Goal: Transaction & Acquisition: Subscribe to service/newsletter

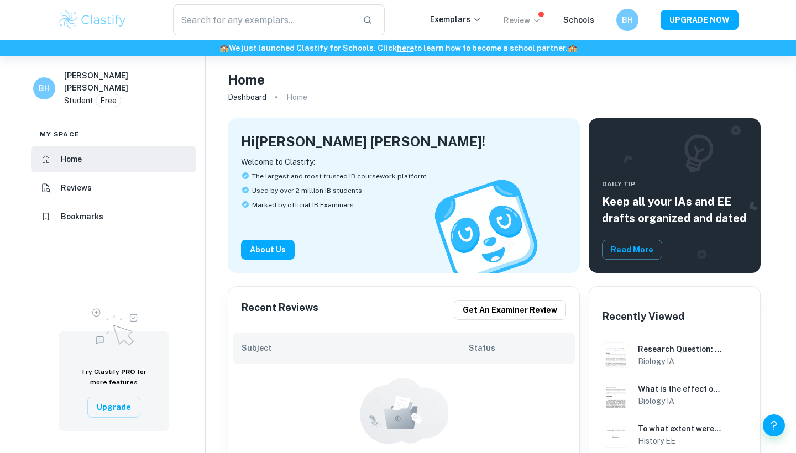
click at [517, 19] on p "Review" at bounding box center [522, 20] width 38 height 12
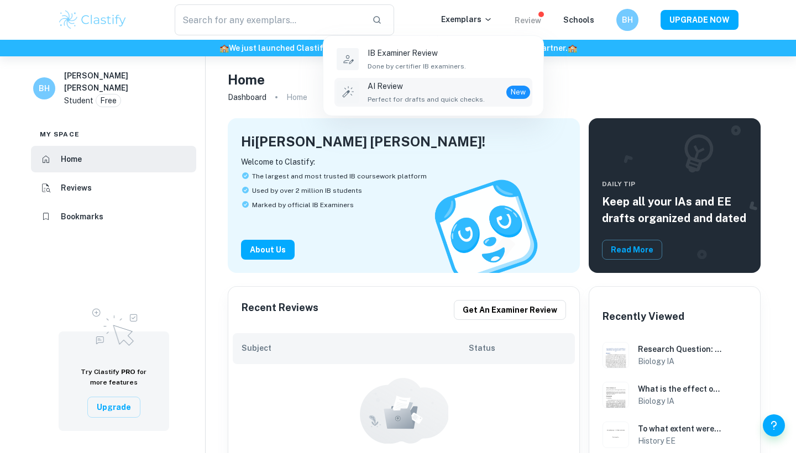
click at [472, 91] on p "AI Review" at bounding box center [425, 86] width 117 height 12
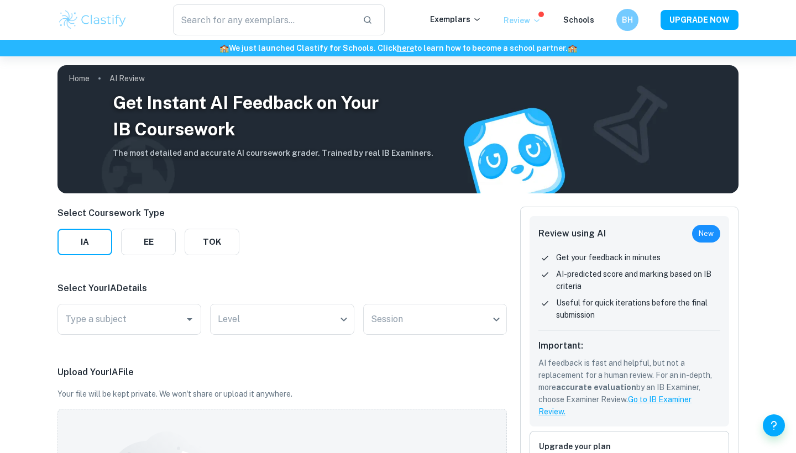
click at [523, 17] on p "Review" at bounding box center [522, 20] width 38 height 12
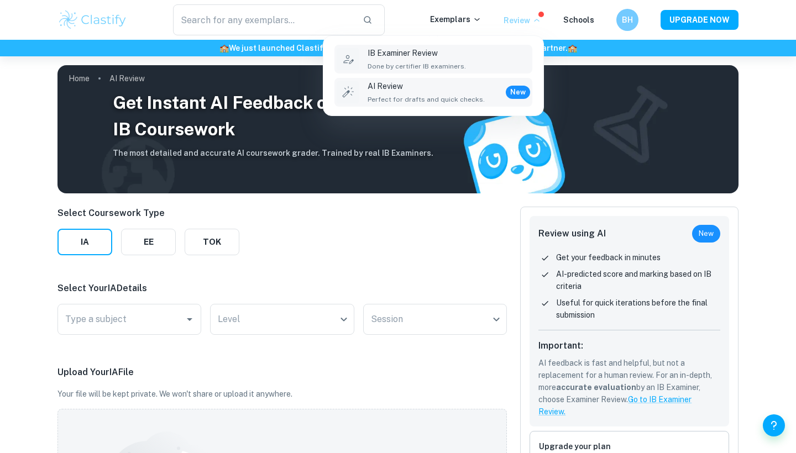
click at [433, 50] on p "IB Examiner Review" at bounding box center [416, 53] width 98 height 12
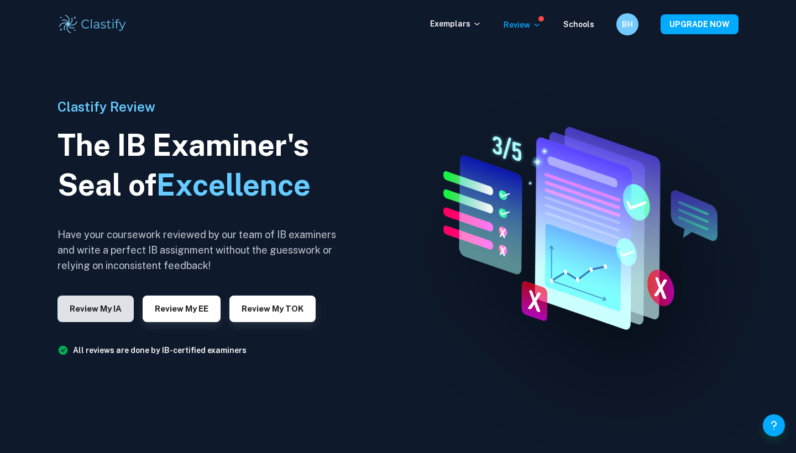
click at [104, 314] on button "Review my IA" at bounding box center [95, 309] width 76 height 27
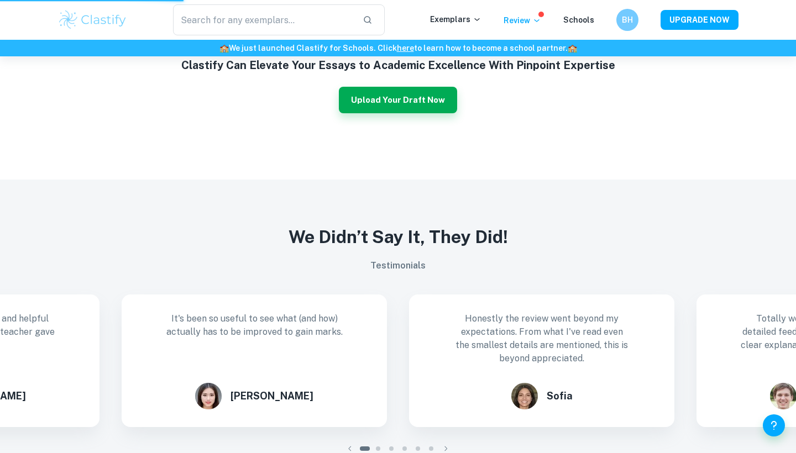
scroll to position [807, 0]
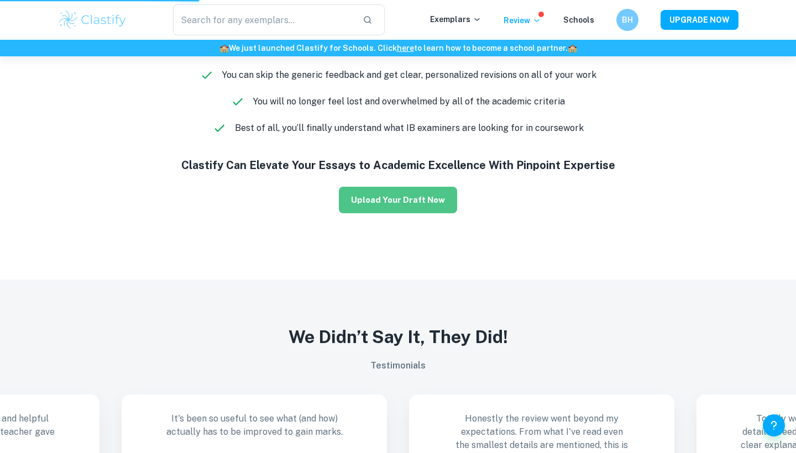
click at [432, 202] on button "Upload Your Draft Now" at bounding box center [398, 200] width 118 height 27
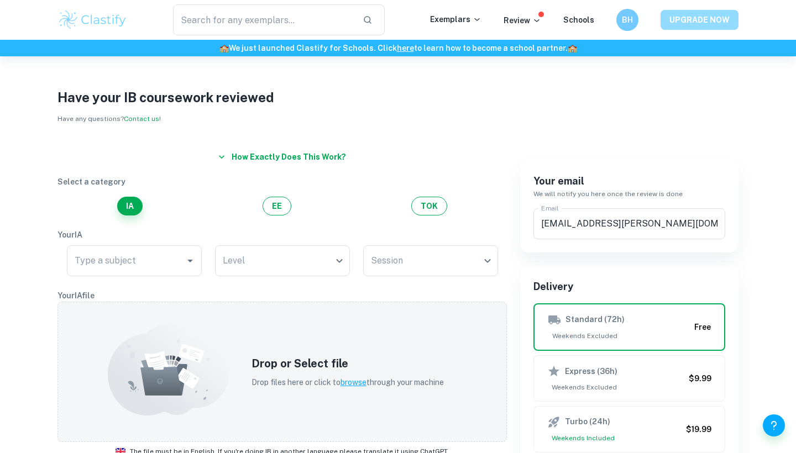
click at [716, 19] on button "UPGRADE NOW" at bounding box center [699, 20] width 78 height 20
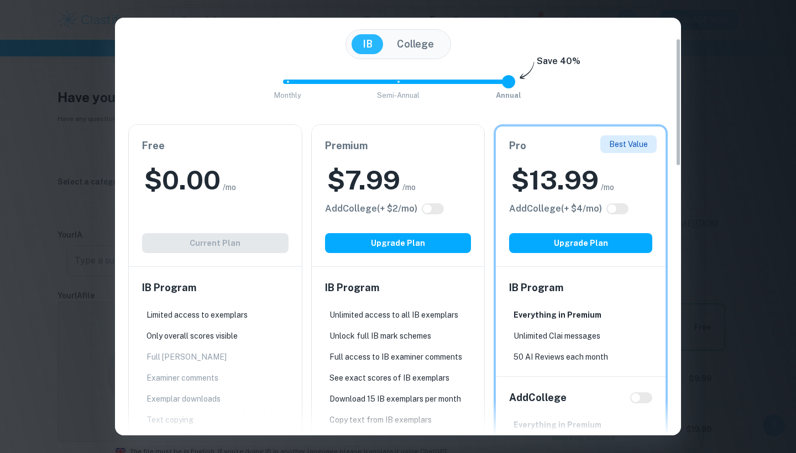
scroll to position [67, 0]
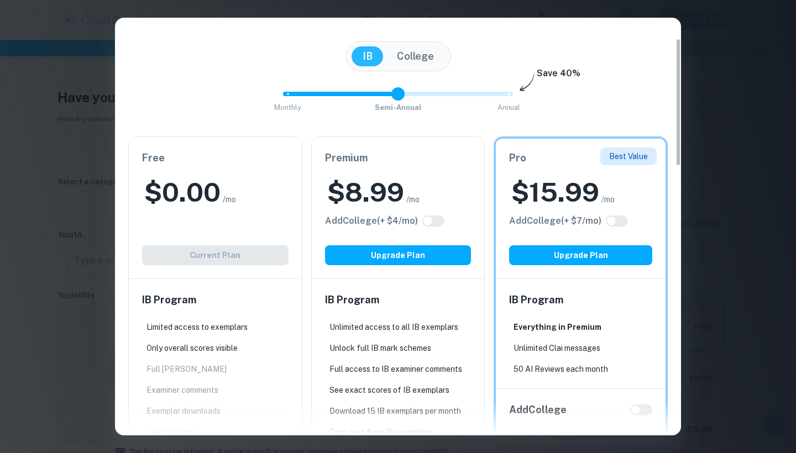
drag, startPoint x: 504, startPoint y: 91, endPoint x: 396, endPoint y: 95, distance: 108.4
click at [396, 95] on span at bounding box center [397, 93] width 13 height 13
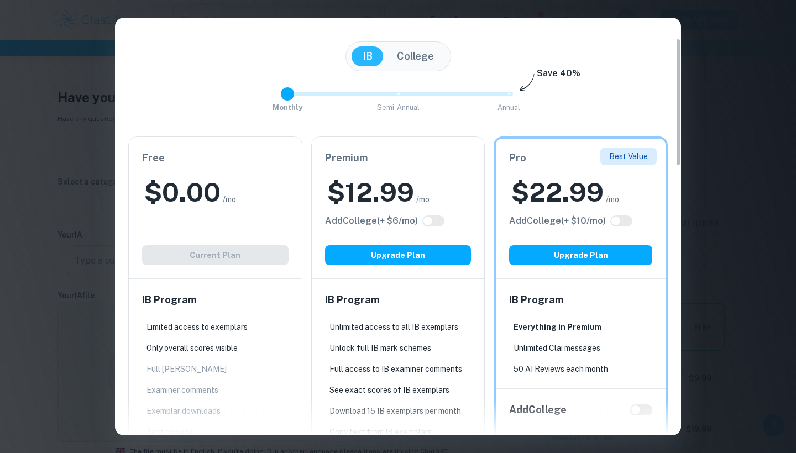
drag, startPoint x: 396, startPoint y: 95, endPoint x: 314, endPoint y: 105, distance: 82.4
click at [313, 105] on div "Monthly Semi-Annual Annual Save 40%" at bounding box center [397, 100] width 539 height 30
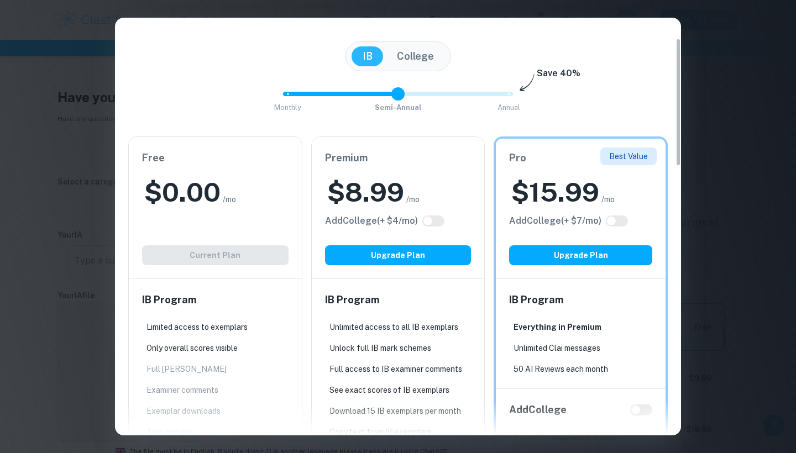
type input "2"
drag, startPoint x: 287, startPoint y: 99, endPoint x: 522, endPoint y: 102, distance: 234.3
click at [522, 102] on div "Monthly Semi-Annual Annual Save 40%" at bounding box center [397, 100] width 539 height 30
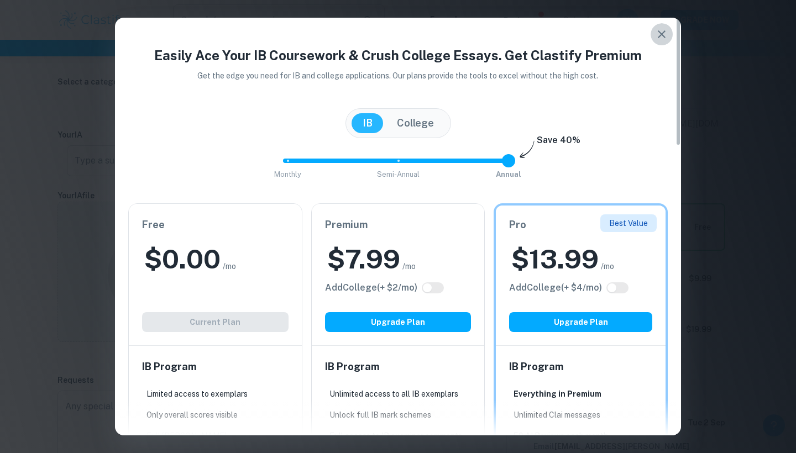
scroll to position [0, 0]
click at [658, 38] on icon "button" at bounding box center [661, 34] width 13 height 13
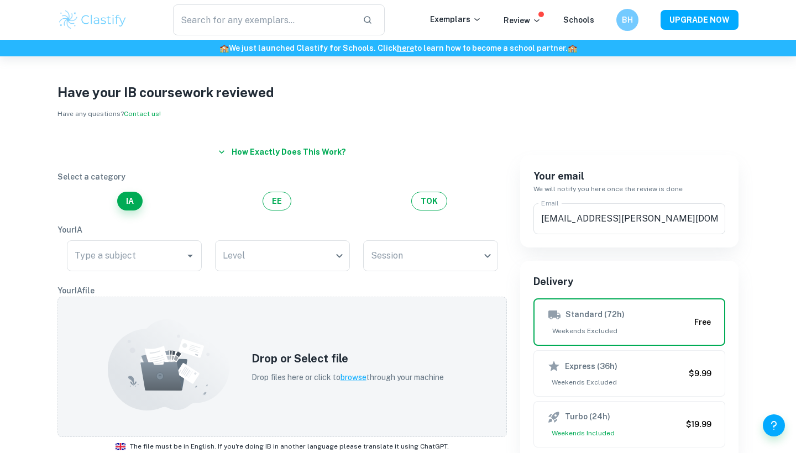
scroll to position [6, 0]
click at [694, 18] on button "UPGRADE NOW" at bounding box center [699, 20] width 78 height 20
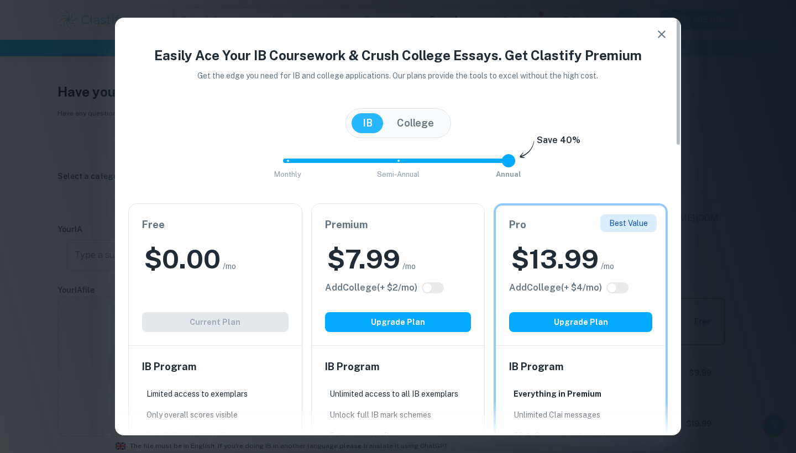
scroll to position [0, 0]
click at [661, 36] on icon "button" at bounding box center [661, 34] width 13 height 13
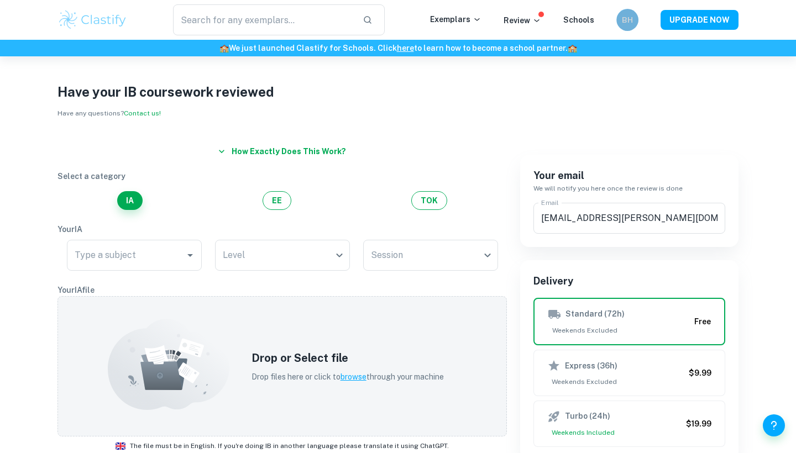
click at [626, 15] on h6 "BH" at bounding box center [627, 20] width 13 height 12
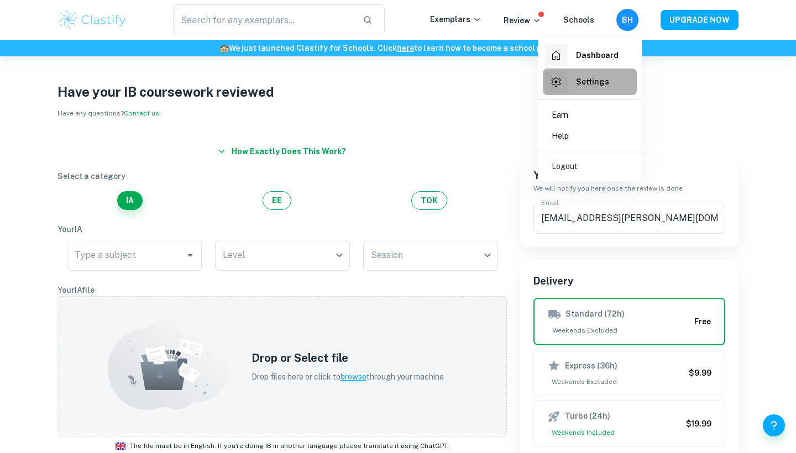
click at [591, 81] on h6 "Settings" at bounding box center [592, 82] width 33 height 12
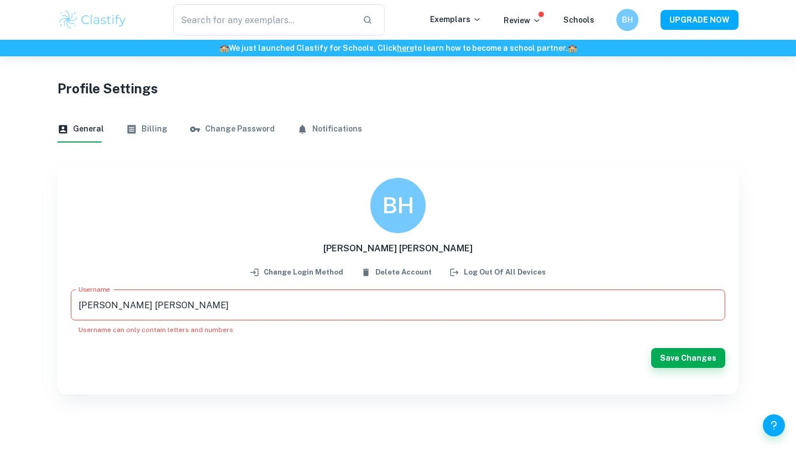
click at [155, 125] on button "Billing" at bounding box center [146, 129] width 41 height 27
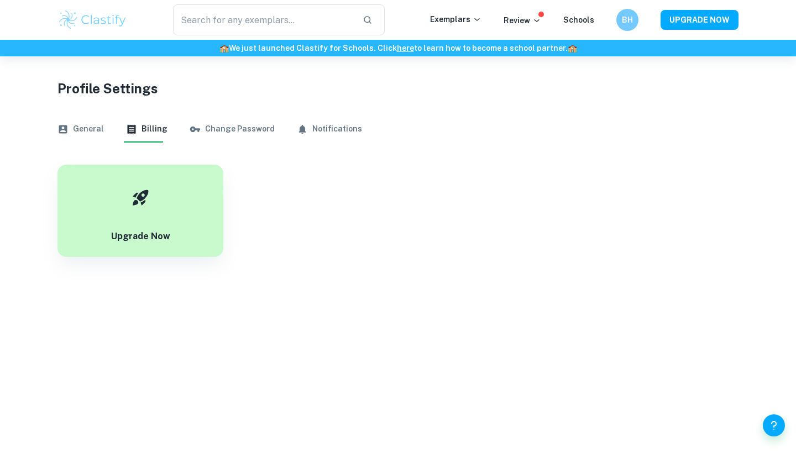
click at [81, 132] on button "General" at bounding box center [80, 129] width 46 height 27
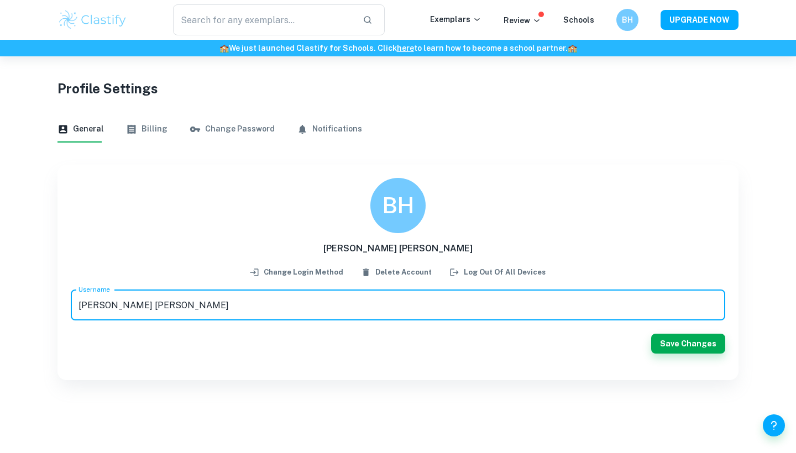
click at [620, 14] on div "BH" at bounding box center [627, 20] width 22 height 22
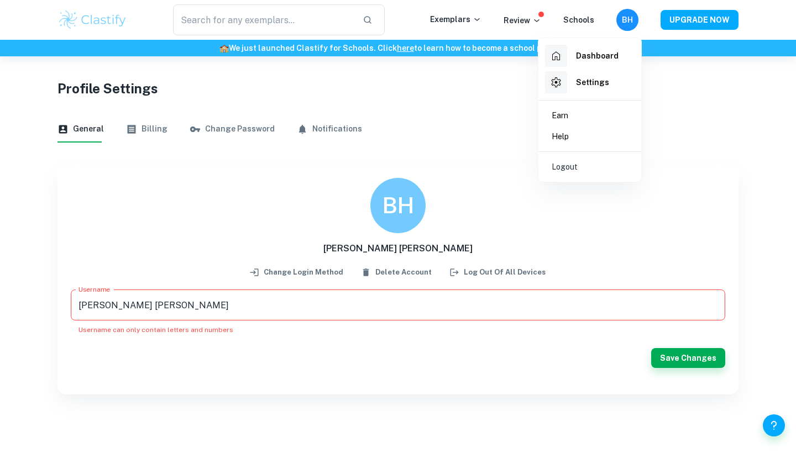
click at [576, 62] on div "Dashboard" at bounding box center [581, 56] width 73 height 22
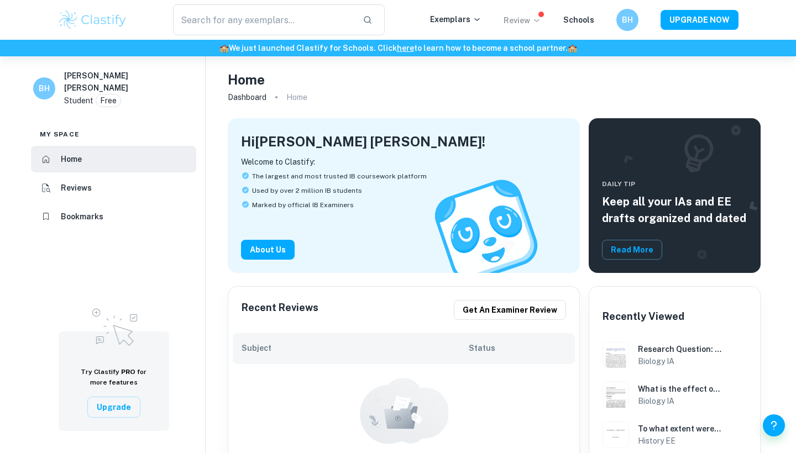
click at [539, 17] on icon at bounding box center [536, 20] width 9 height 9
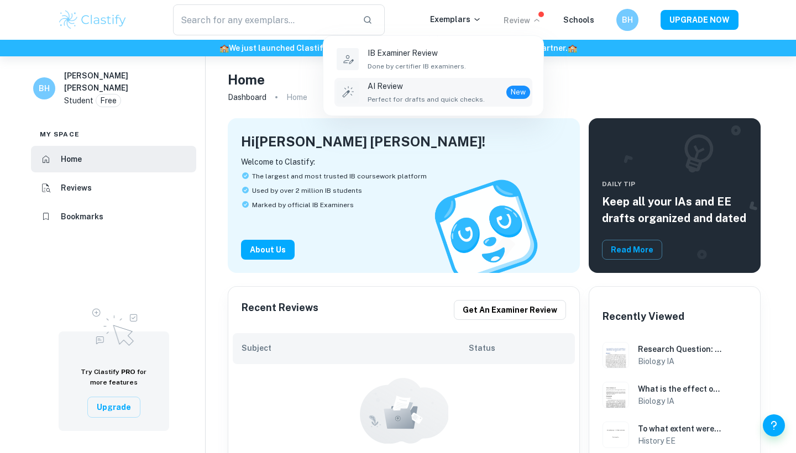
click at [530, 90] on li "AI Review Perfect for drafts and quick checks. New" at bounding box center [433, 92] width 198 height 29
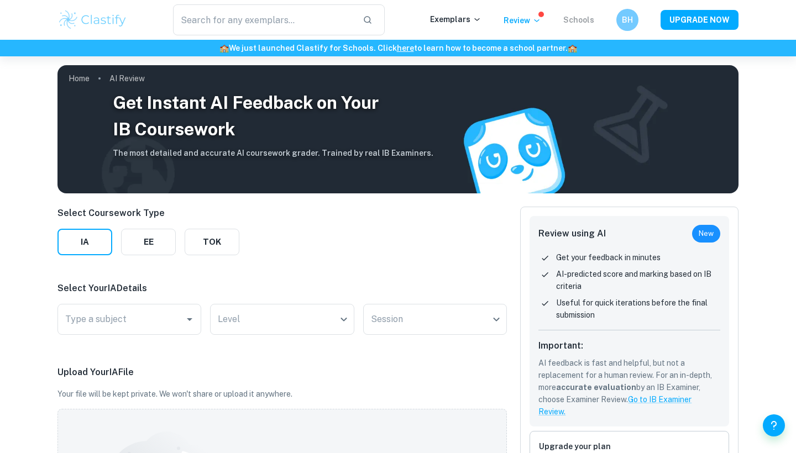
click at [566, 22] on link "Schools" at bounding box center [578, 19] width 31 height 9
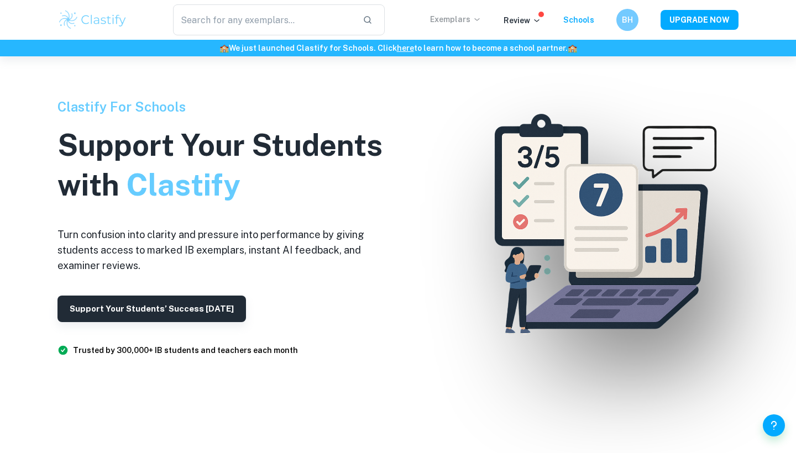
click at [465, 15] on p "Exemplars" at bounding box center [455, 19] width 51 height 12
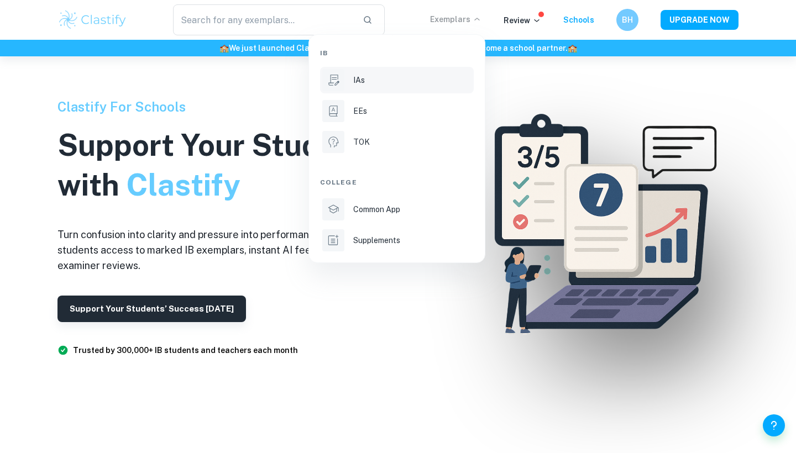
click at [378, 79] on div "IAs" at bounding box center [412, 80] width 118 height 12
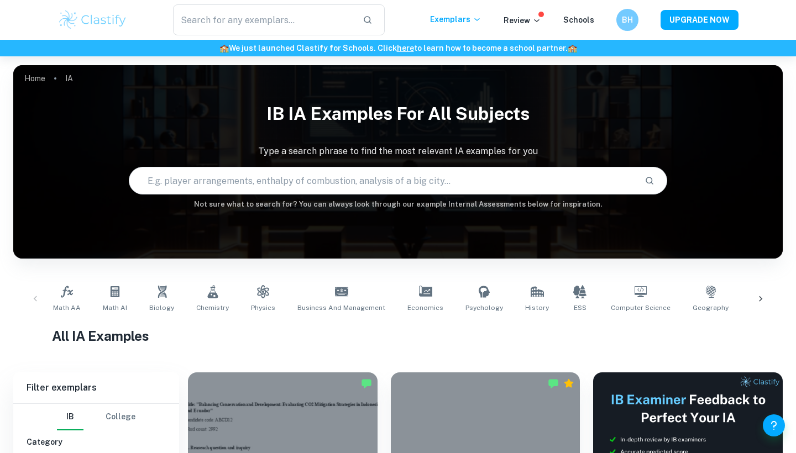
scroll to position [102, 0]
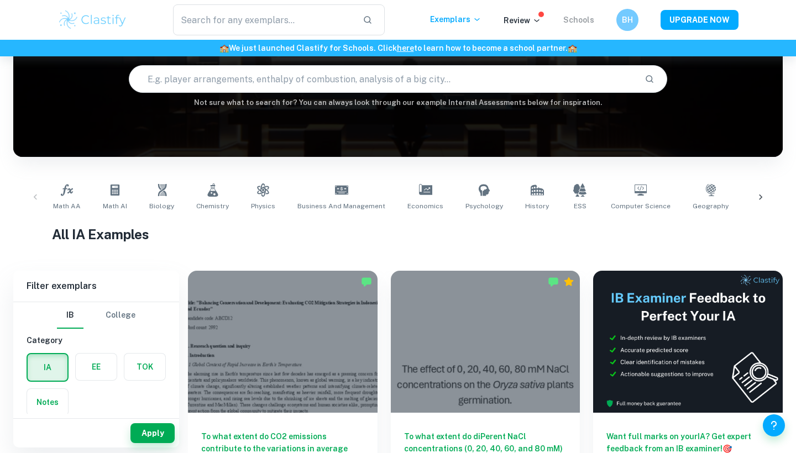
click at [591, 19] on link "Schools" at bounding box center [578, 19] width 31 height 9
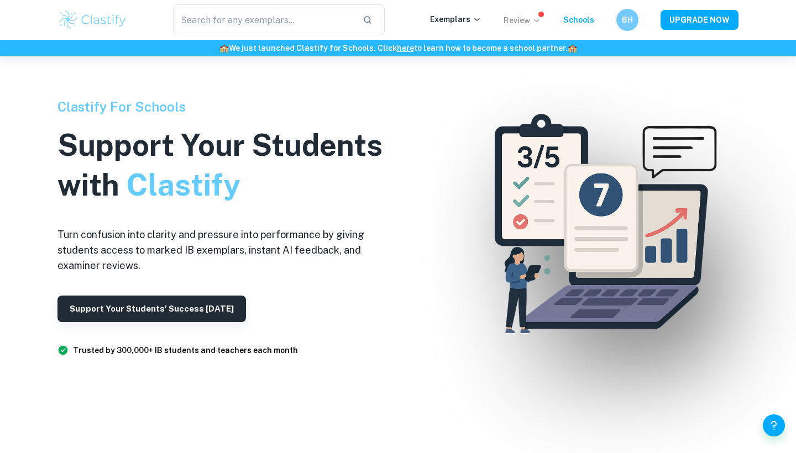
click at [524, 25] on p "Review" at bounding box center [522, 20] width 38 height 12
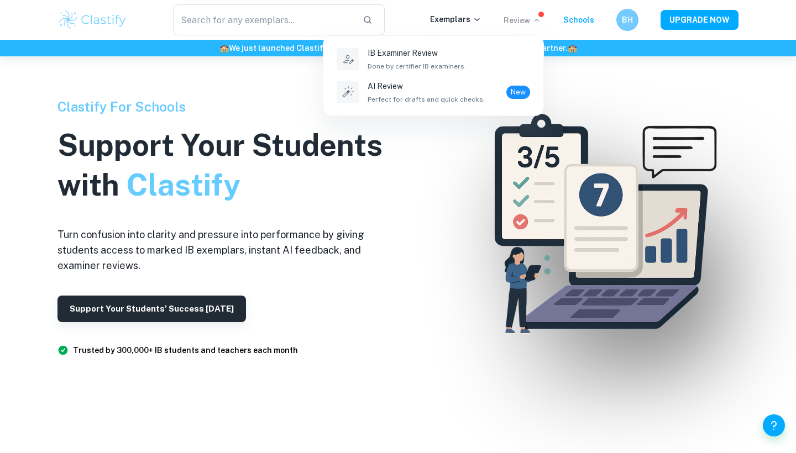
click at [627, 24] on div at bounding box center [398, 226] width 796 height 453
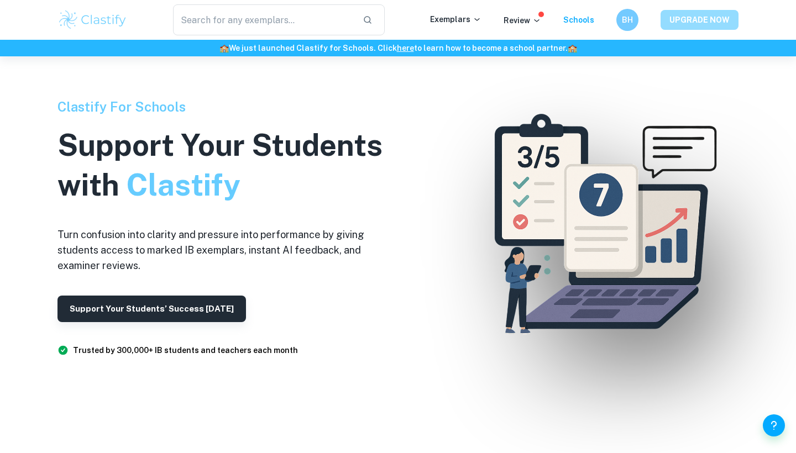
click at [684, 27] on button "UPGRADE NOW" at bounding box center [699, 20] width 78 height 20
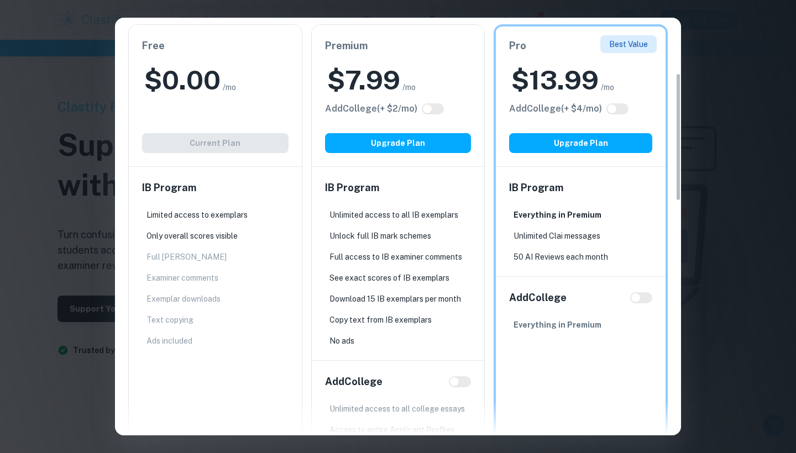
scroll to position [212, 0]
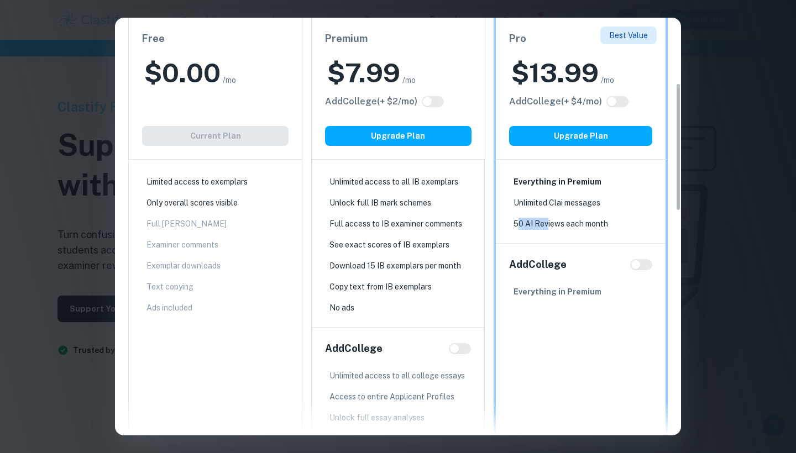
drag, startPoint x: 516, startPoint y: 224, endPoint x: 547, endPoint y: 224, distance: 30.9
click at [547, 224] on p "50 AI Reviews each month" at bounding box center [560, 224] width 94 height 12
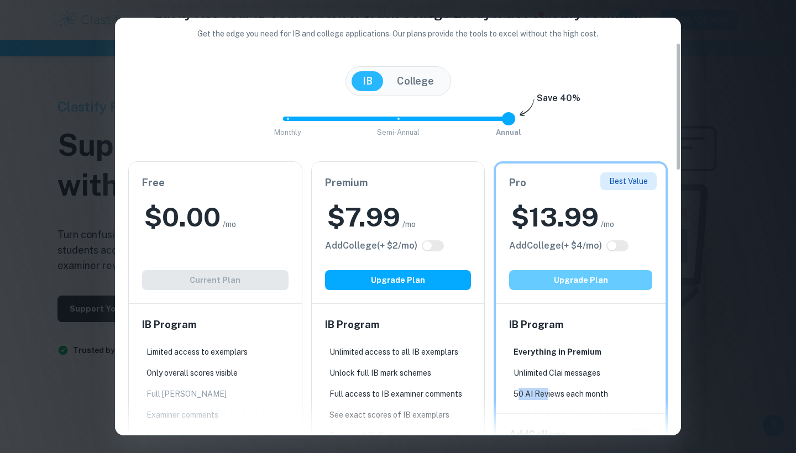
scroll to position [19, 0]
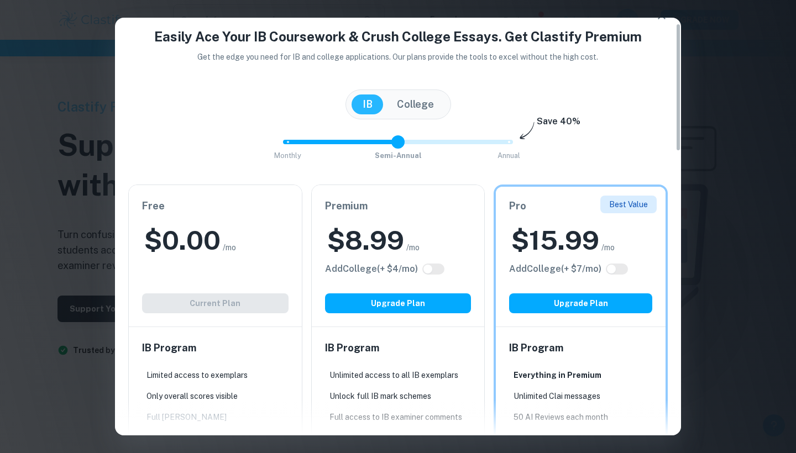
drag, startPoint x: 506, startPoint y: 143, endPoint x: 400, endPoint y: 144, distance: 106.1
click at [400, 144] on span at bounding box center [397, 141] width 13 height 13
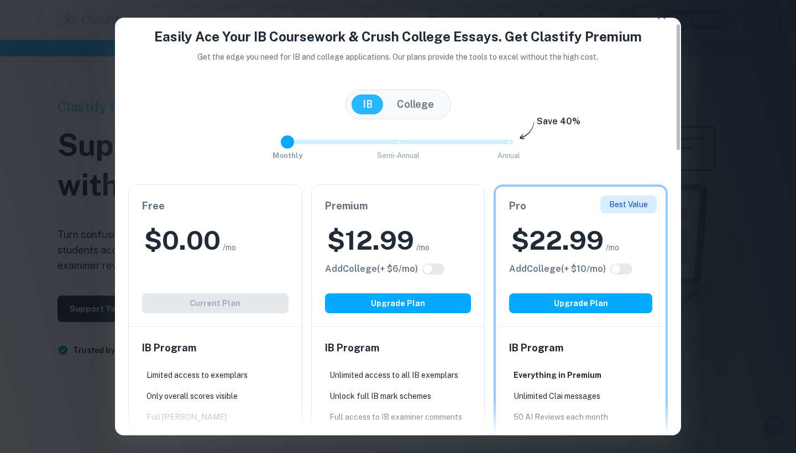
drag, startPoint x: 400, startPoint y: 144, endPoint x: 308, endPoint y: 147, distance: 91.2
click at [308, 147] on span "Monthly Semi-Annual Annual" at bounding box center [397, 142] width 221 height 19
type input "2"
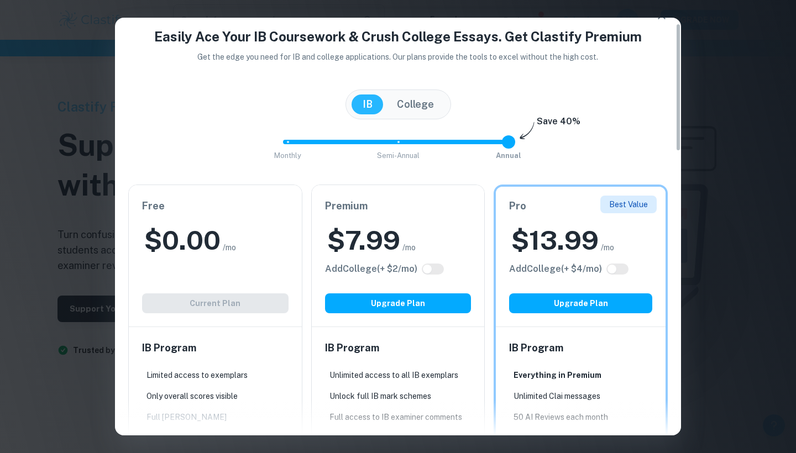
drag, startPoint x: 291, startPoint y: 140, endPoint x: 554, endPoint y: 148, distance: 262.6
click at [554, 148] on div "Monthly Semi-Annual Annual Save 40%" at bounding box center [397, 148] width 539 height 30
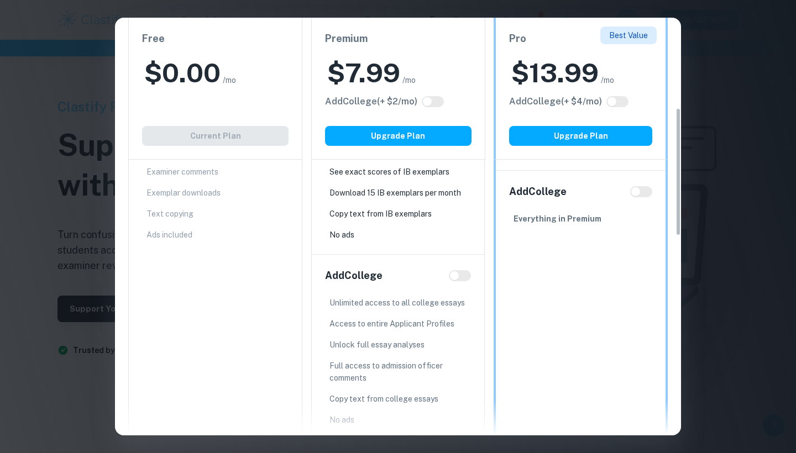
scroll to position [296, 0]
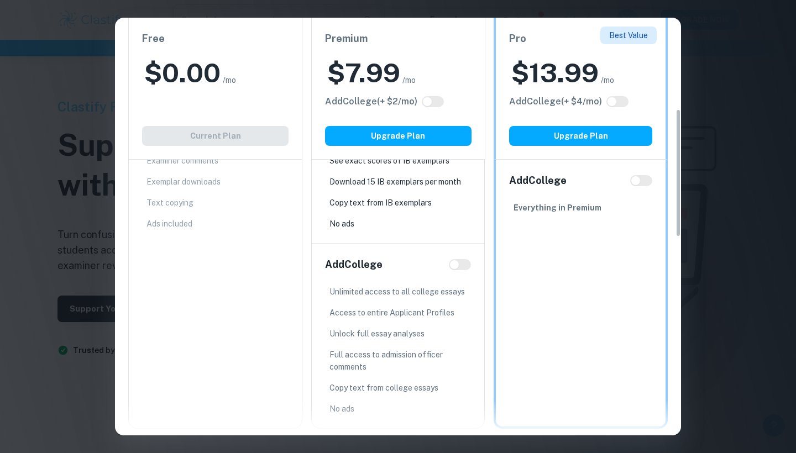
click at [454, 261] on input "checkbox" at bounding box center [454, 264] width 27 height 9
checkbox input "true"
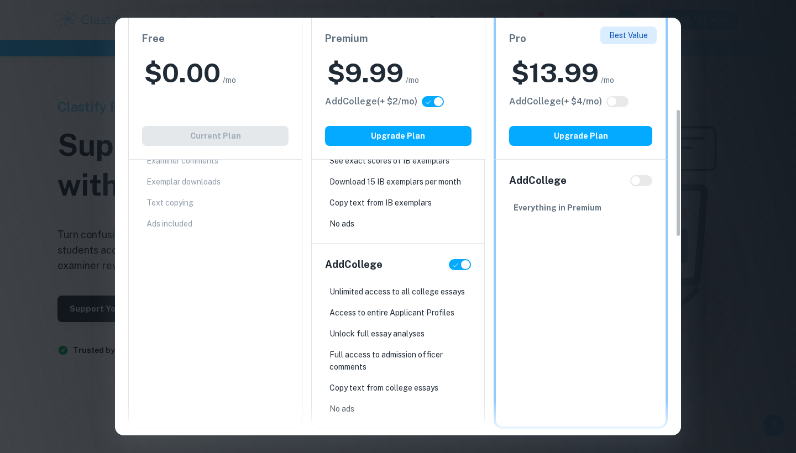
click at [462, 266] on input "checkbox" at bounding box center [465, 264] width 27 height 9
checkbox input "false"
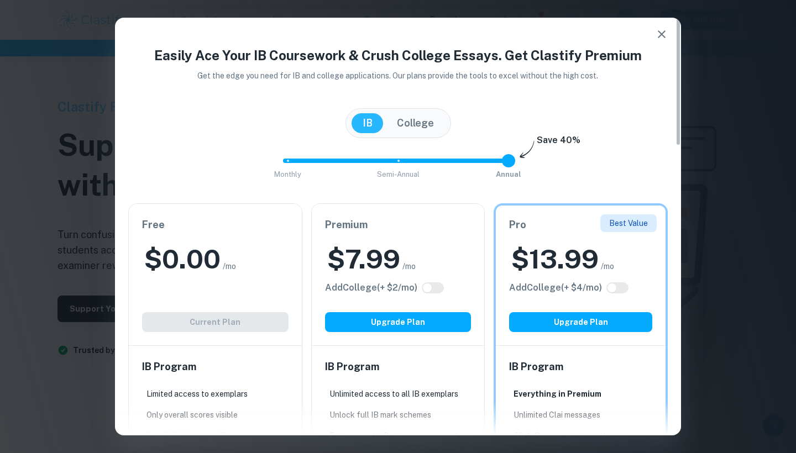
scroll to position [0, 0]
click at [663, 31] on icon "button" at bounding box center [661, 34] width 13 height 13
